Goal: Task Accomplishment & Management: Manage account settings

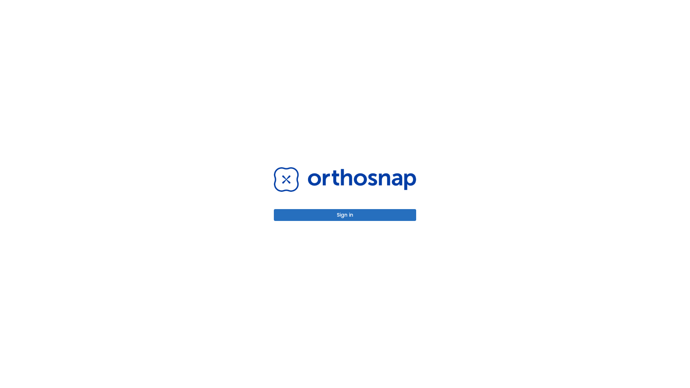
click at [345, 215] on button "Sign in" at bounding box center [345, 215] width 142 height 12
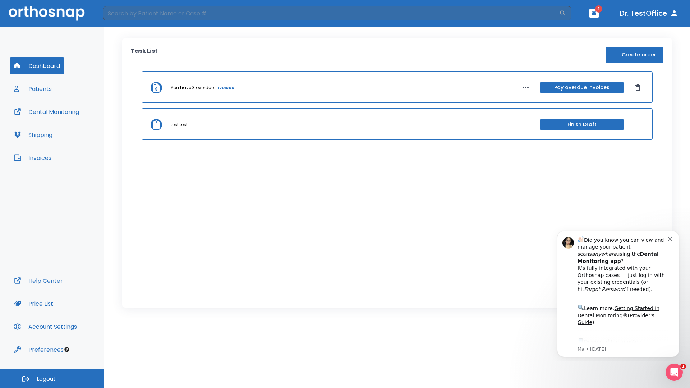
click at [52, 379] on span "Logout" at bounding box center [46, 379] width 19 height 8
